Goal: Task Accomplishment & Management: Use online tool/utility

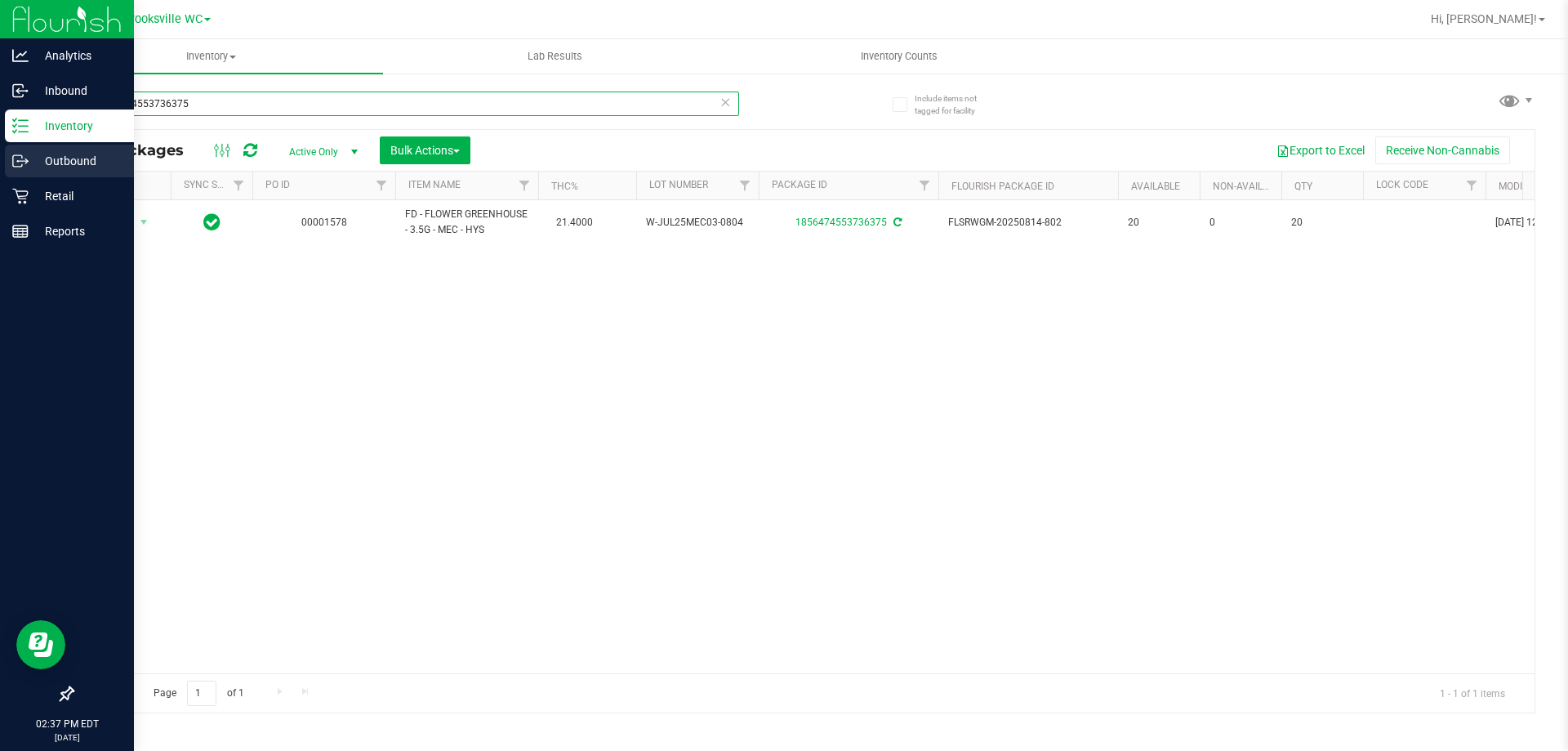
drag, startPoint x: 215, startPoint y: 105, endPoint x: 0, endPoint y: 145, distance: 218.7
click at [0, 160] on div "Analytics Inbound Inventory Outbound Retail Reports 02:37 PM EDT [DATE] 09/19 B…" at bounding box center [784, 376] width 1568 height 751
type input "3093891544219012"
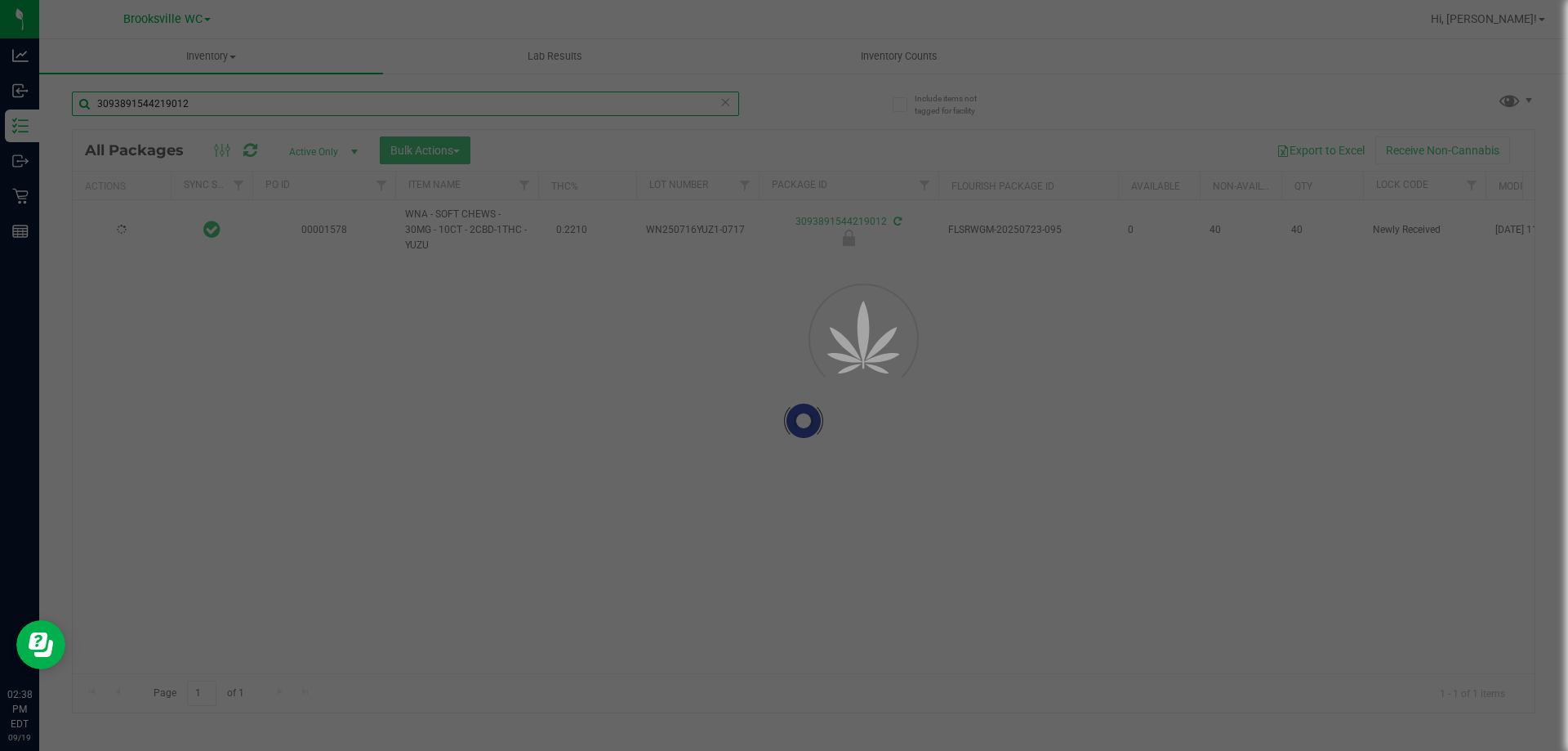
type input "[DATE]"
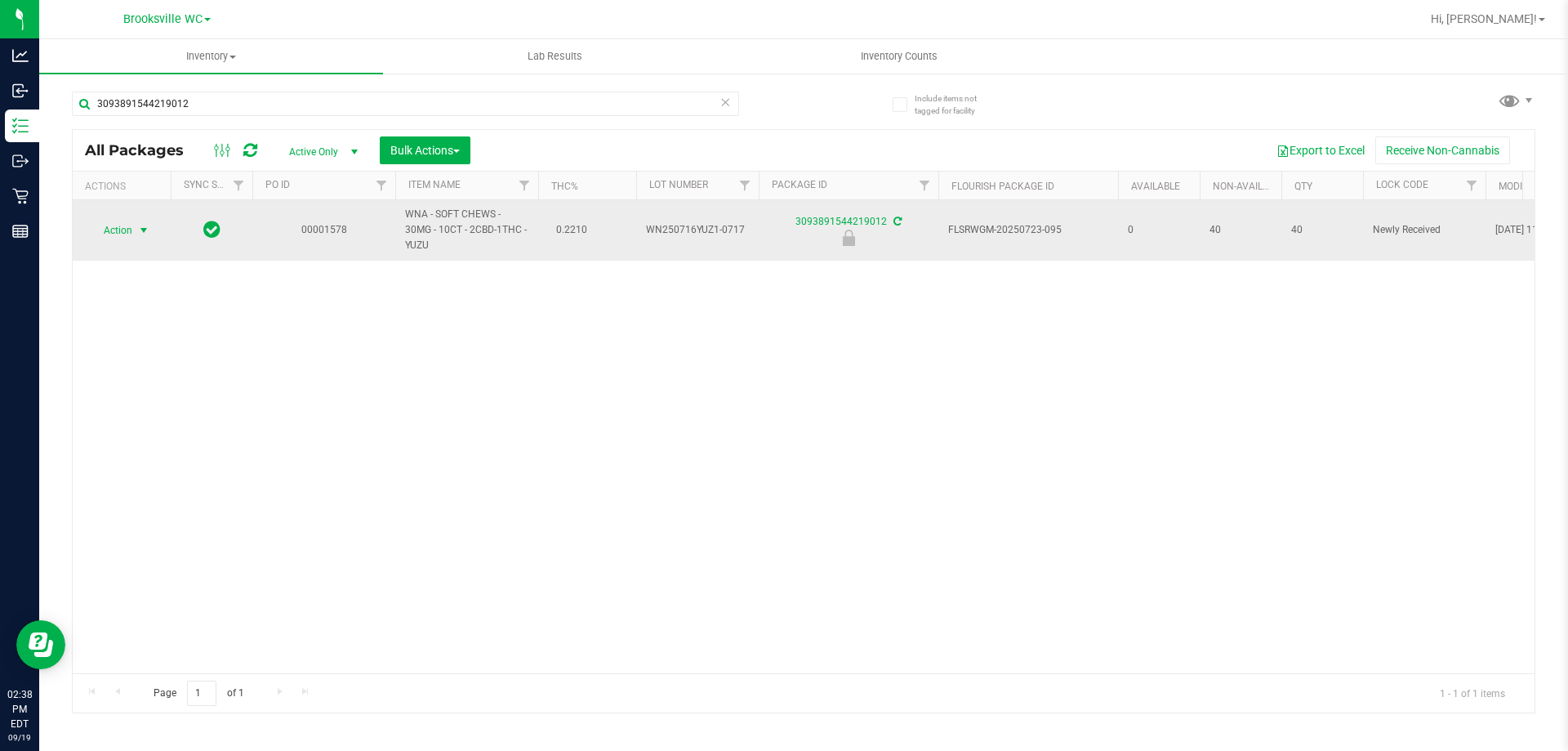
click at [112, 225] on span "Action" at bounding box center [111, 230] width 44 height 23
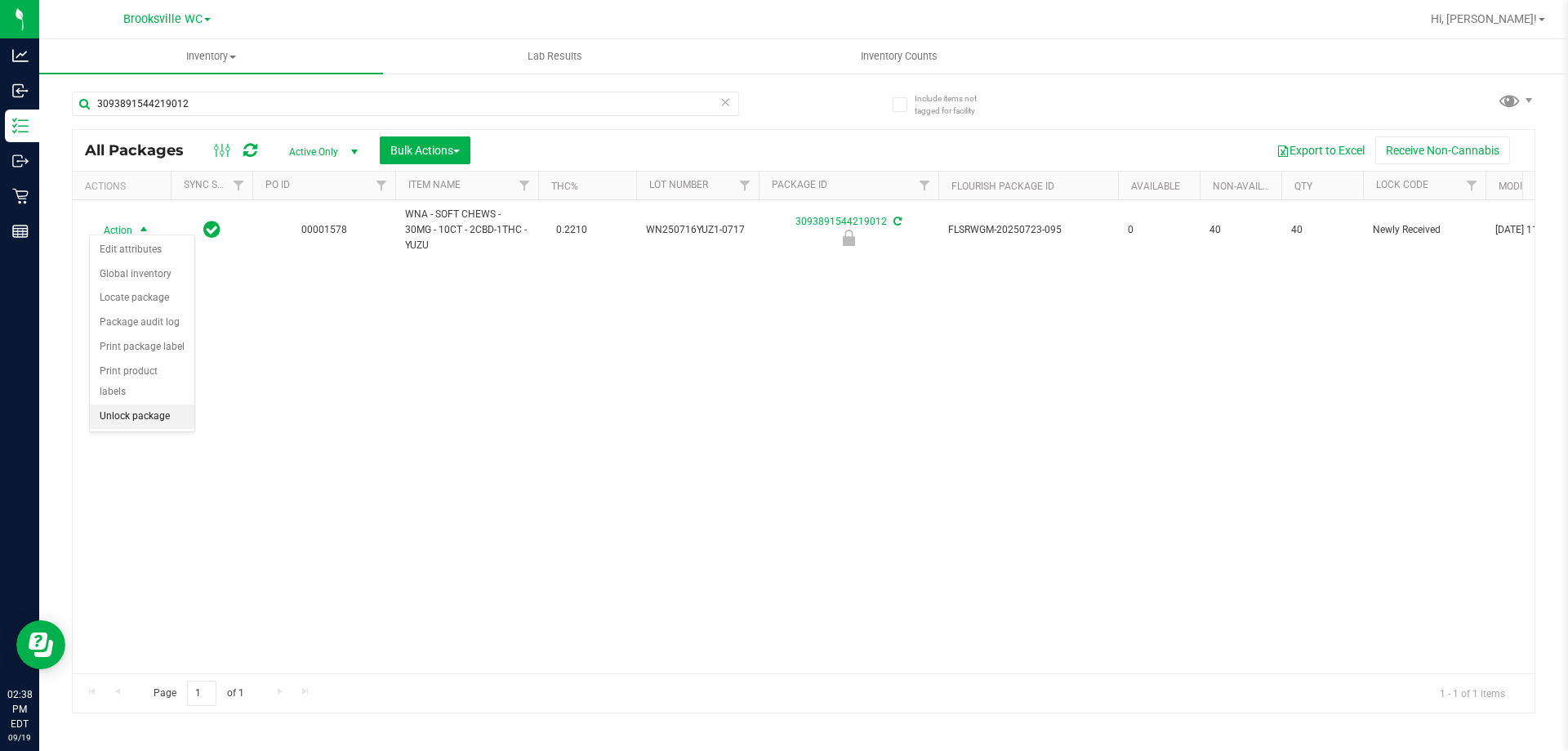
click at [115, 404] on li "Unlock package" at bounding box center [142, 416] width 104 height 25
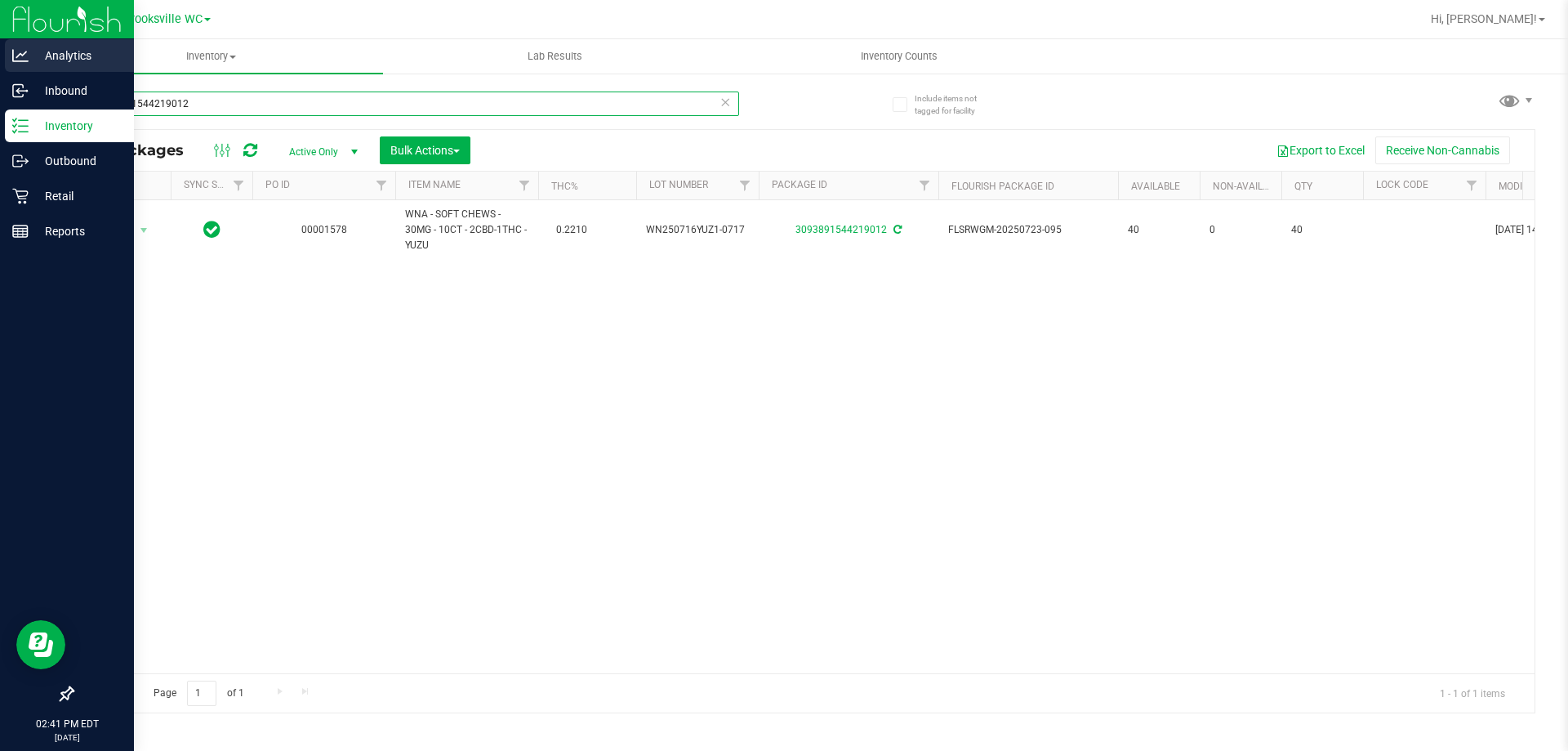
drag, startPoint x: 205, startPoint y: 103, endPoint x: 0, endPoint y: 53, distance: 211.0
click at [0, 80] on div "Analytics Inbound Inventory Outbound Retail Reports 02:41 PM EDT [DATE] 09/19 B…" at bounding box center [784, 376] width 1568 height 751
type input "0867235873562410"
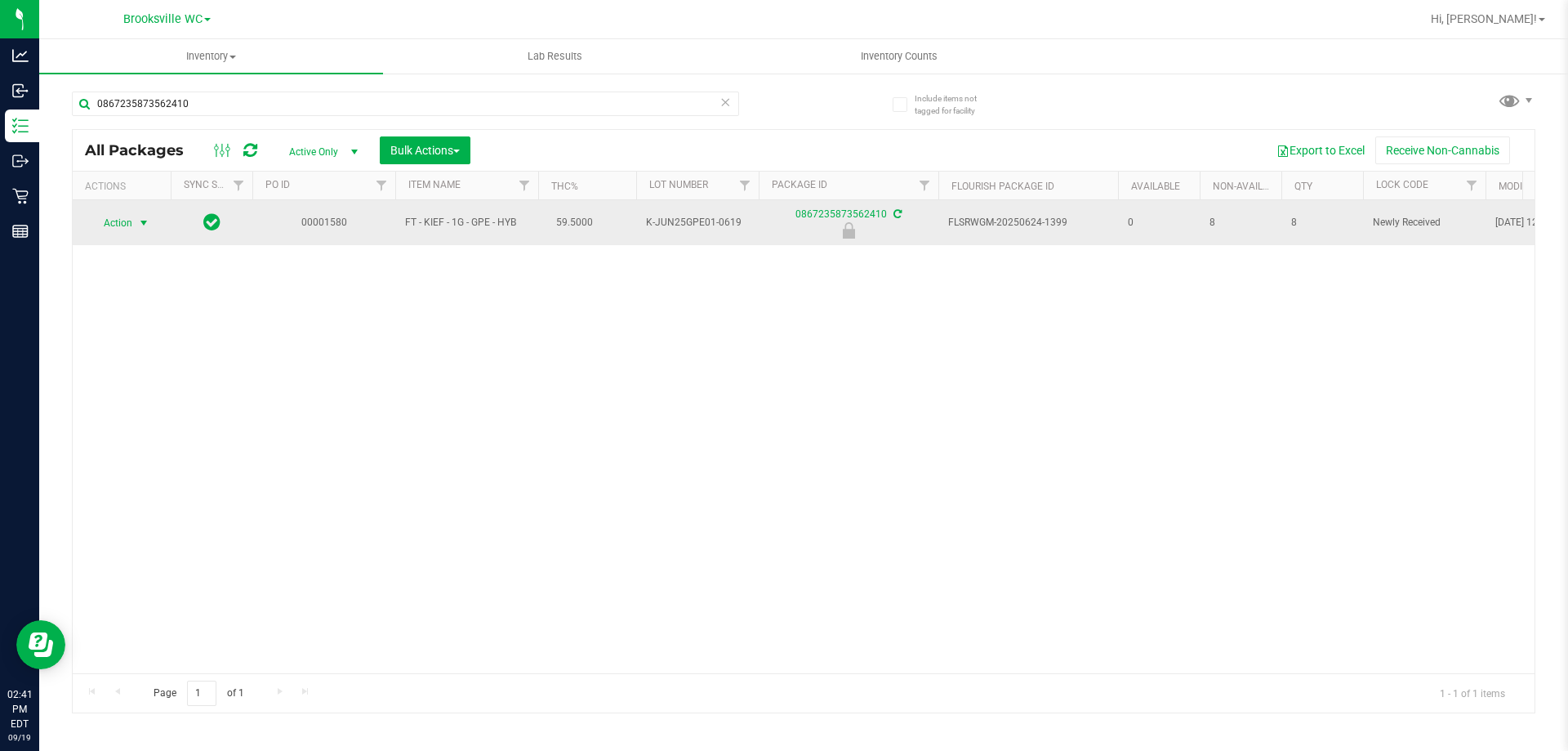
click at [135, 215] on span "select" at bounding box center [144, 223] width 20 height 23
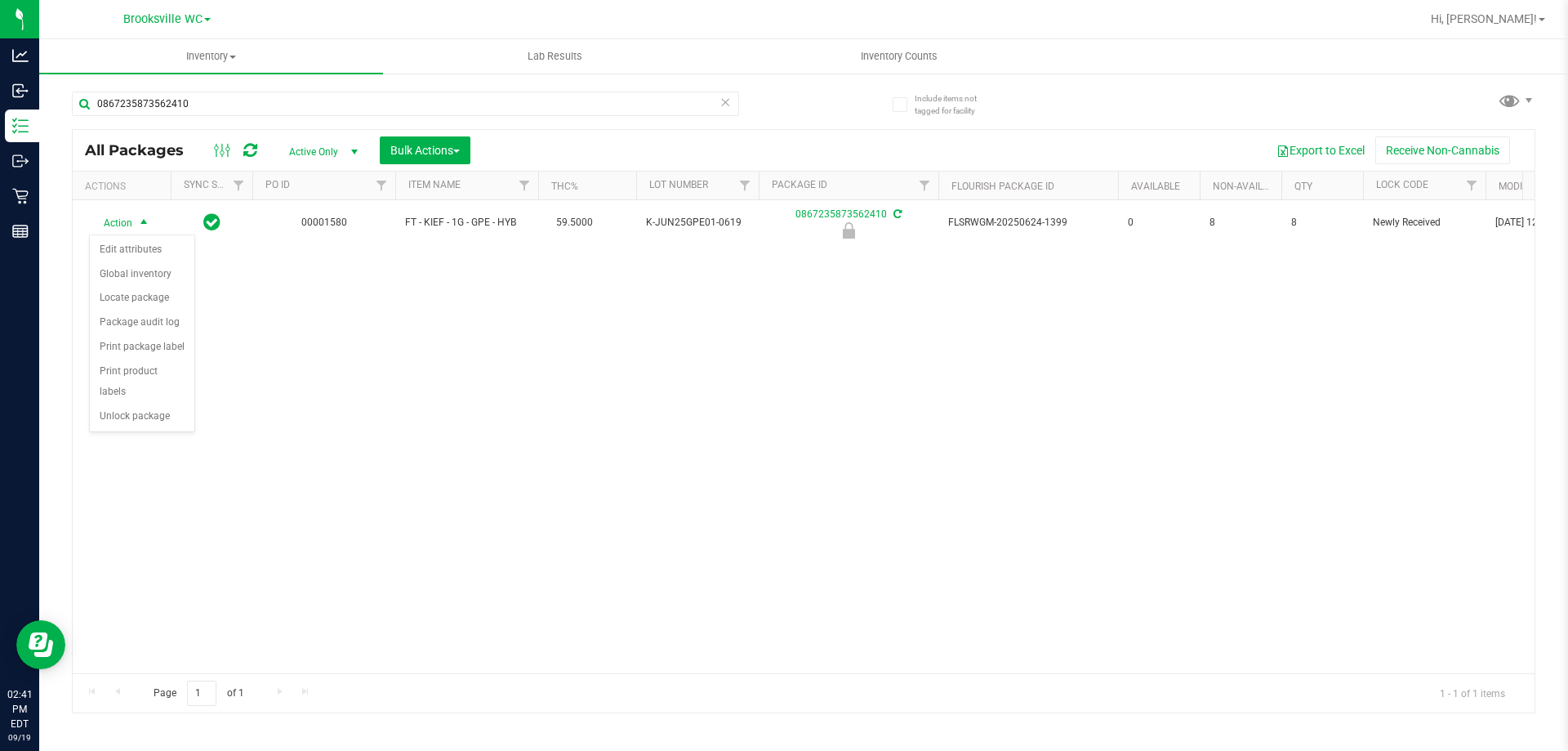
click at [119, 408] on ul "Edit attributes Global inventory Locate package Package audit log Print package…" at bounding box center [142, 332] width 104 height 191
click at [136, 404] on li "Unlock package" at bounding box center [142, 416] width 104 height 25
click at [205, 85] on div "0867235873562410" at bounding box center [437, 103] width 731 height 53
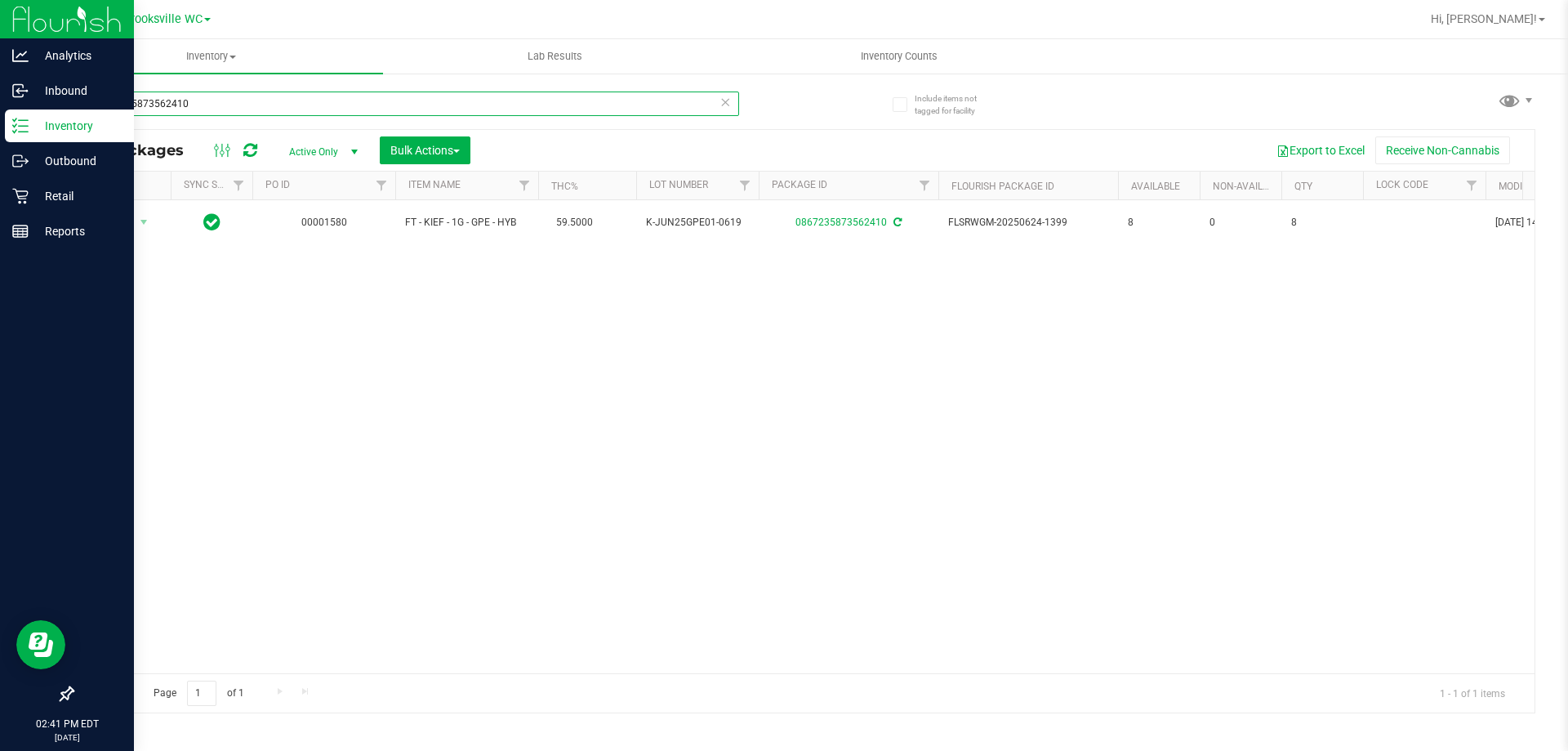
drag, startPoint x: 205, startPoint y: 95, endPoint x: 0, endPoint y: 11, distance: 221.5
click at [0, 11] on div "Analytics Inbound Inventory Outbound Retail Reports 02:41 PM EDT [DATE] 09/19 B…" at bounding box center [784, 376] width 1568 height 751
type input "2351777040226240"
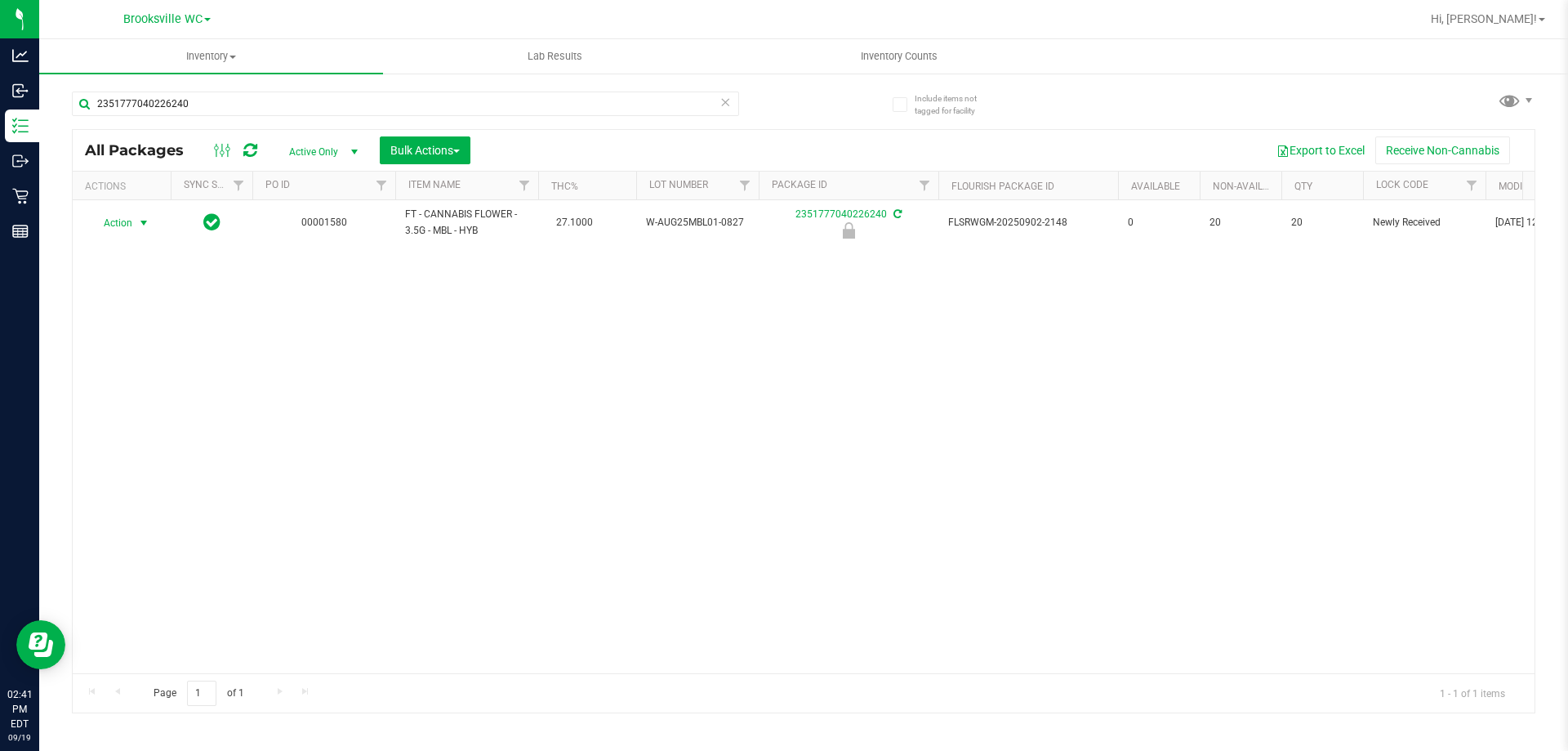
click at [118, 221] on span "Action" at bounding box center [111, 223] width 44 height 23
click at [135, 404] on li "Unlock package" at bounding box center [142, 416] width 104 height 25
